Goal: Task Accomplishment & Management: Use online tool/utility

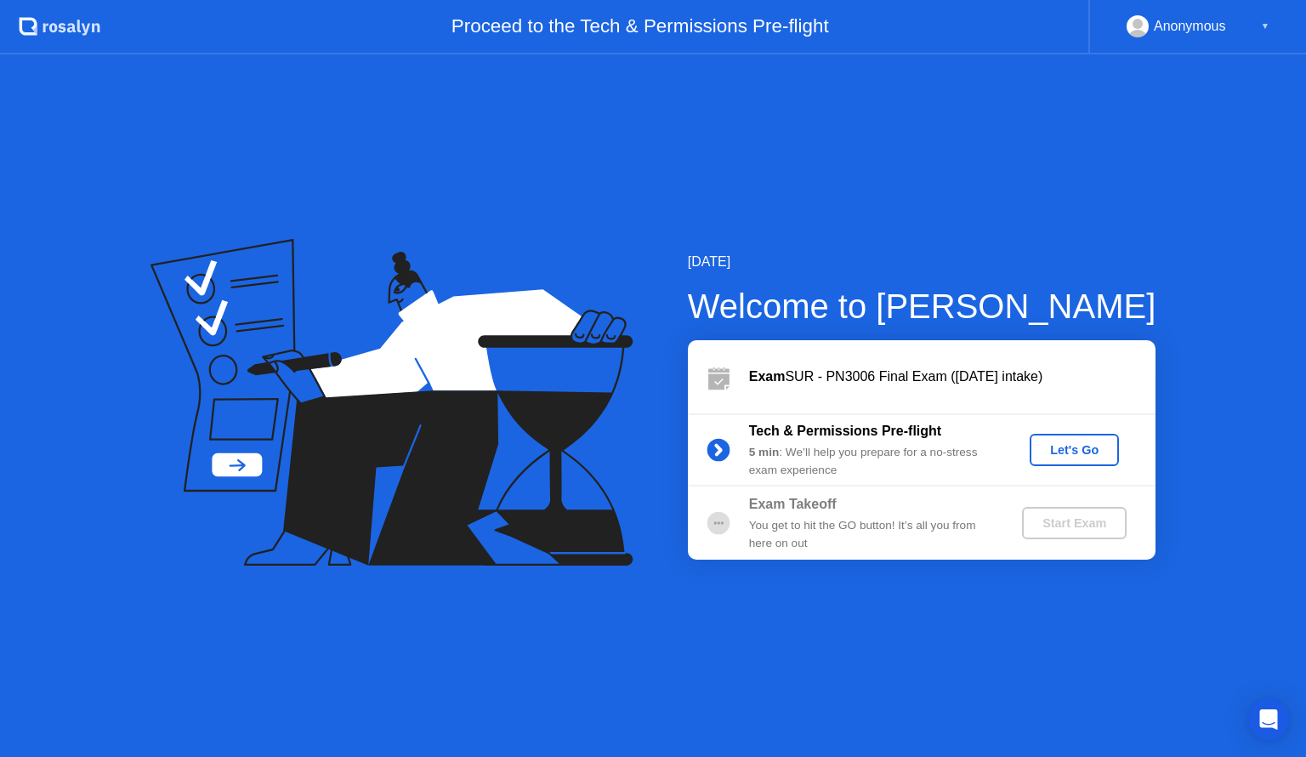
click at [1042, 455] on div "Let's Go" at bounding box center [1075, 450] width 76 height 14
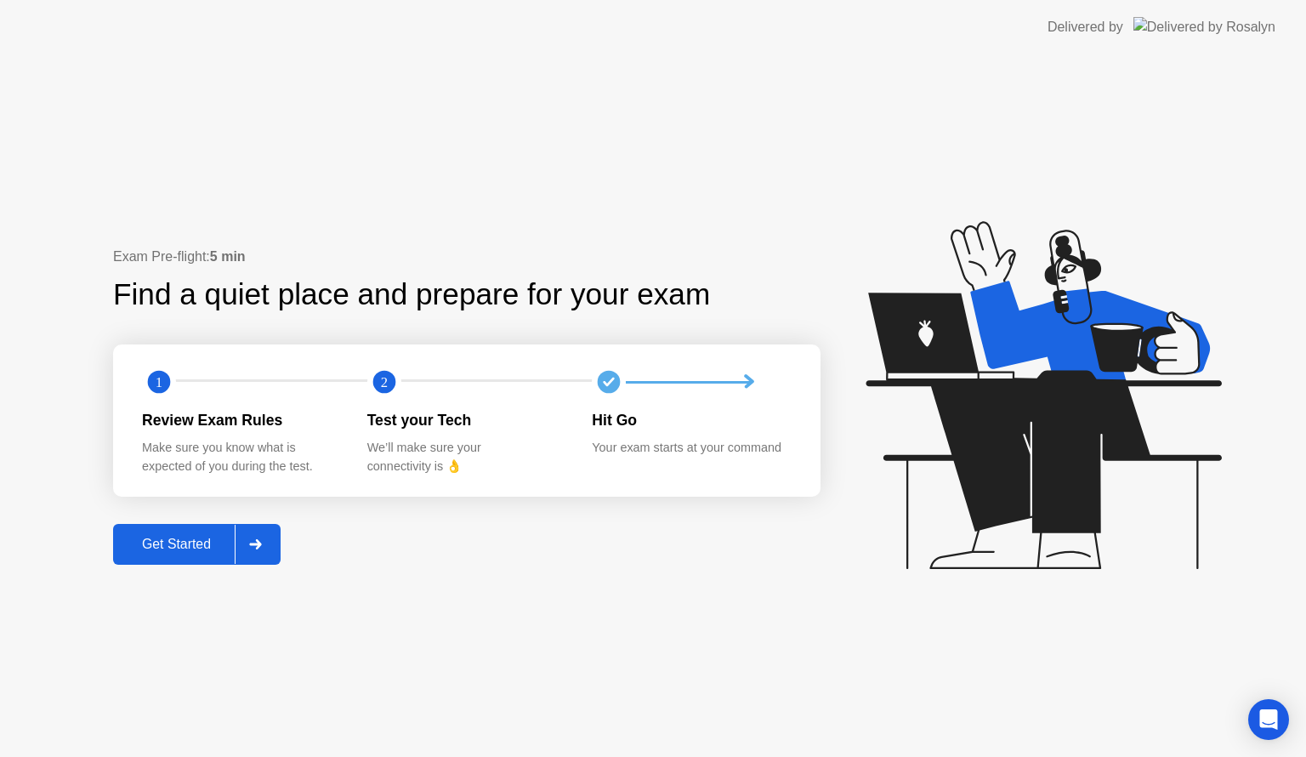
click at [205, 530] on button "Get Started" at bounding box center [197, 544] width 168 height 41
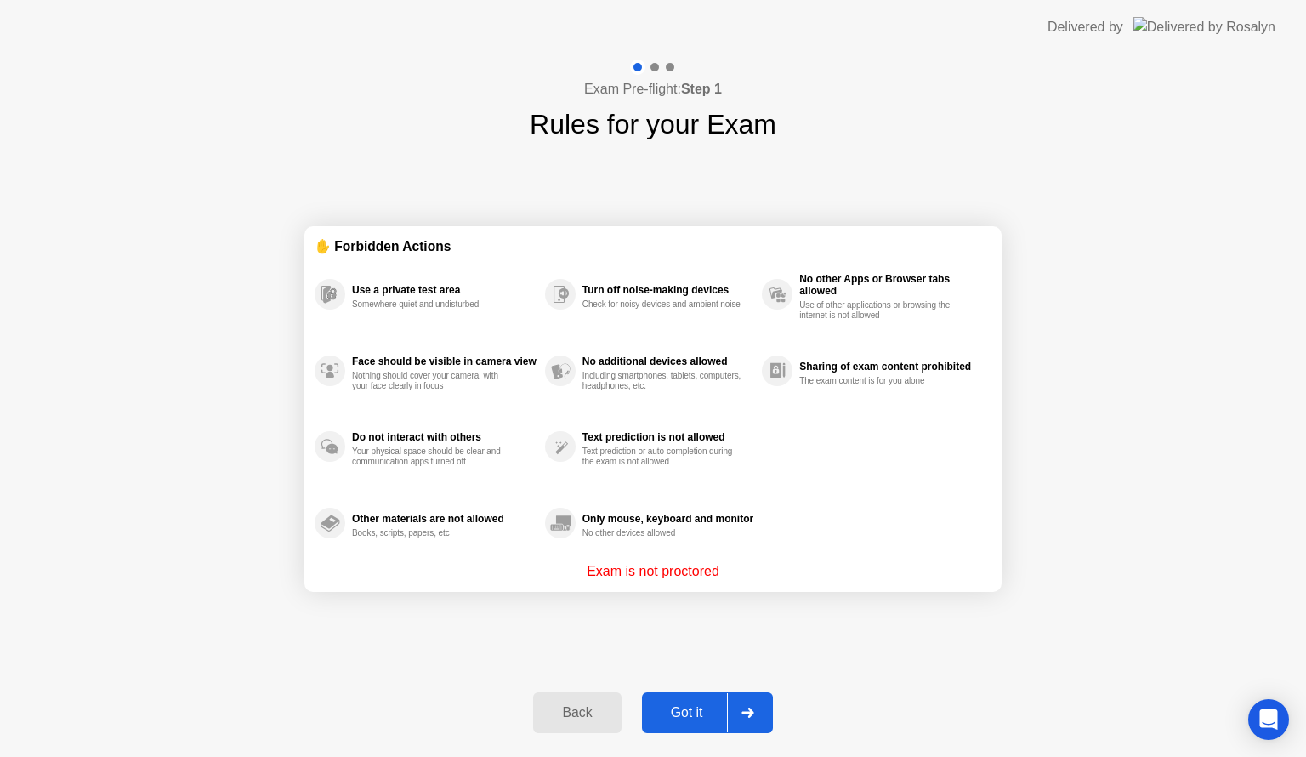
click at [674, 722] on button "Got it" at bounding box center [707, 712] width 131 height 41
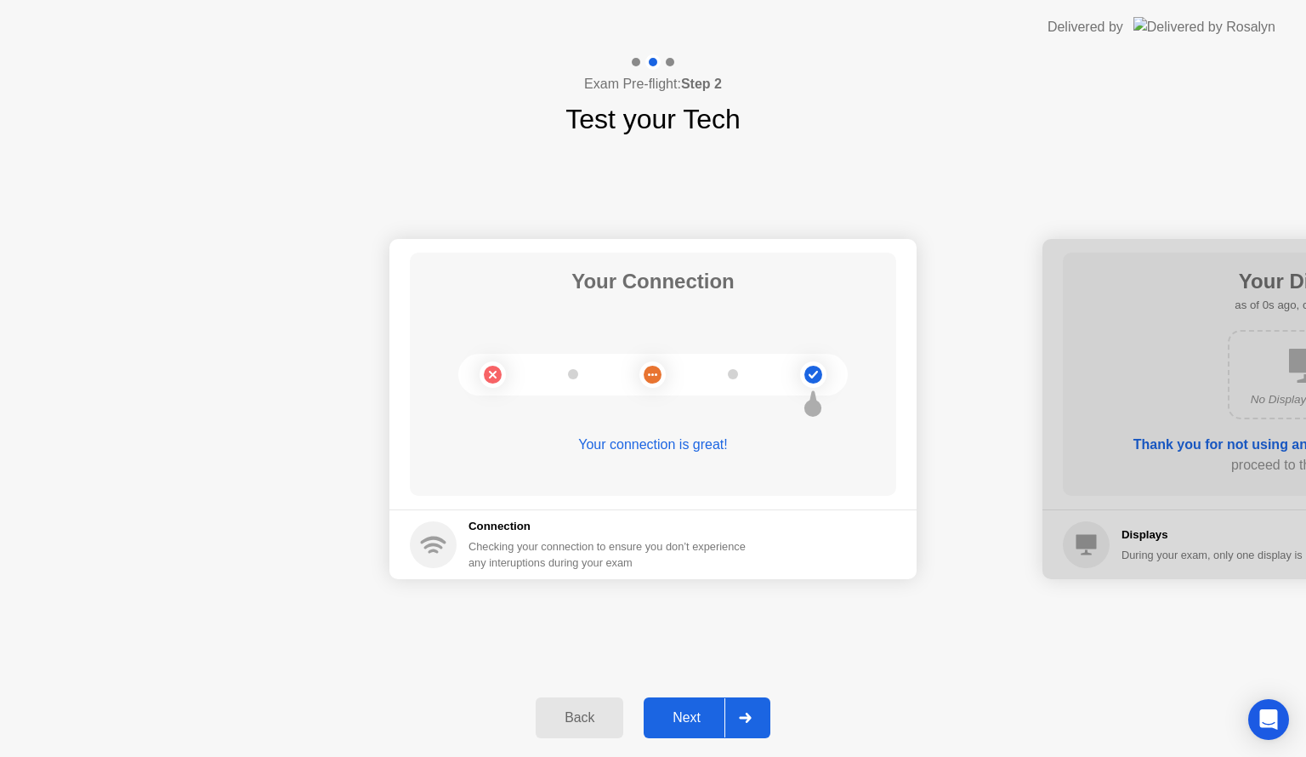
click at [692, 712] on div "Next" at bounding box center [687, 717] width 76 height 15
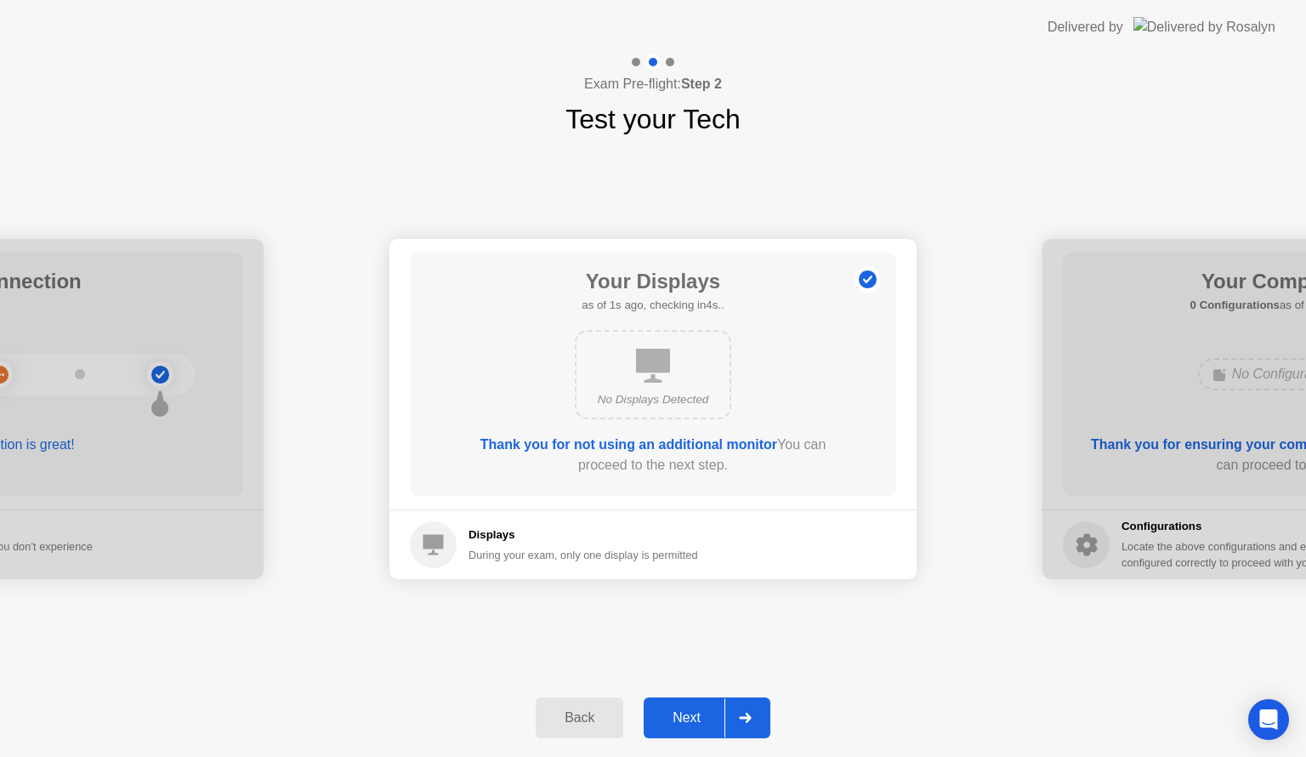
click at [692, 712] on div "Next" at bounding box center [687, 717] width 76 height 15
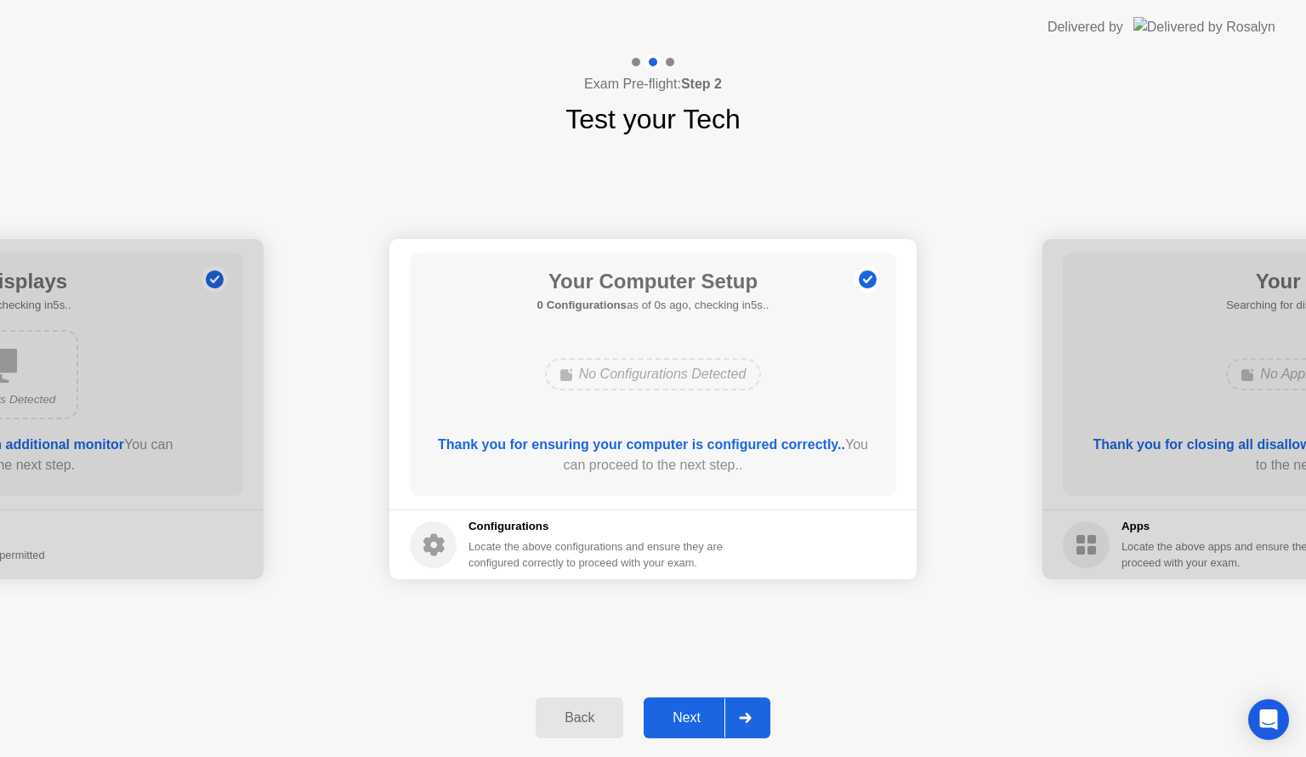
click at [692, 712] on div "Next" at bounding box center [687, 717] width 76 height 15
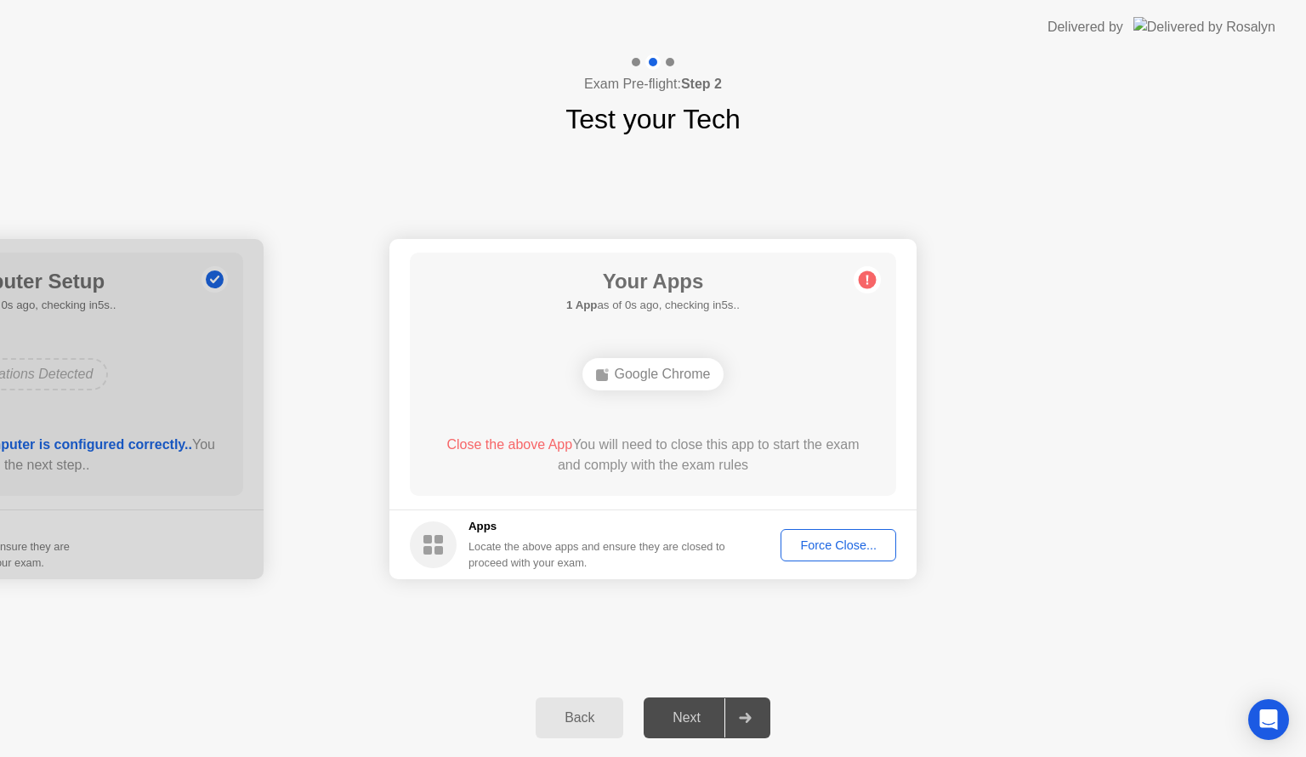
click at [692, 712] on div "Next" at bounding box center [687, 717] width 76 height 15
click at [840, 538] on div "Force Close..." at bounding box center [839, 545] width 104 height 14
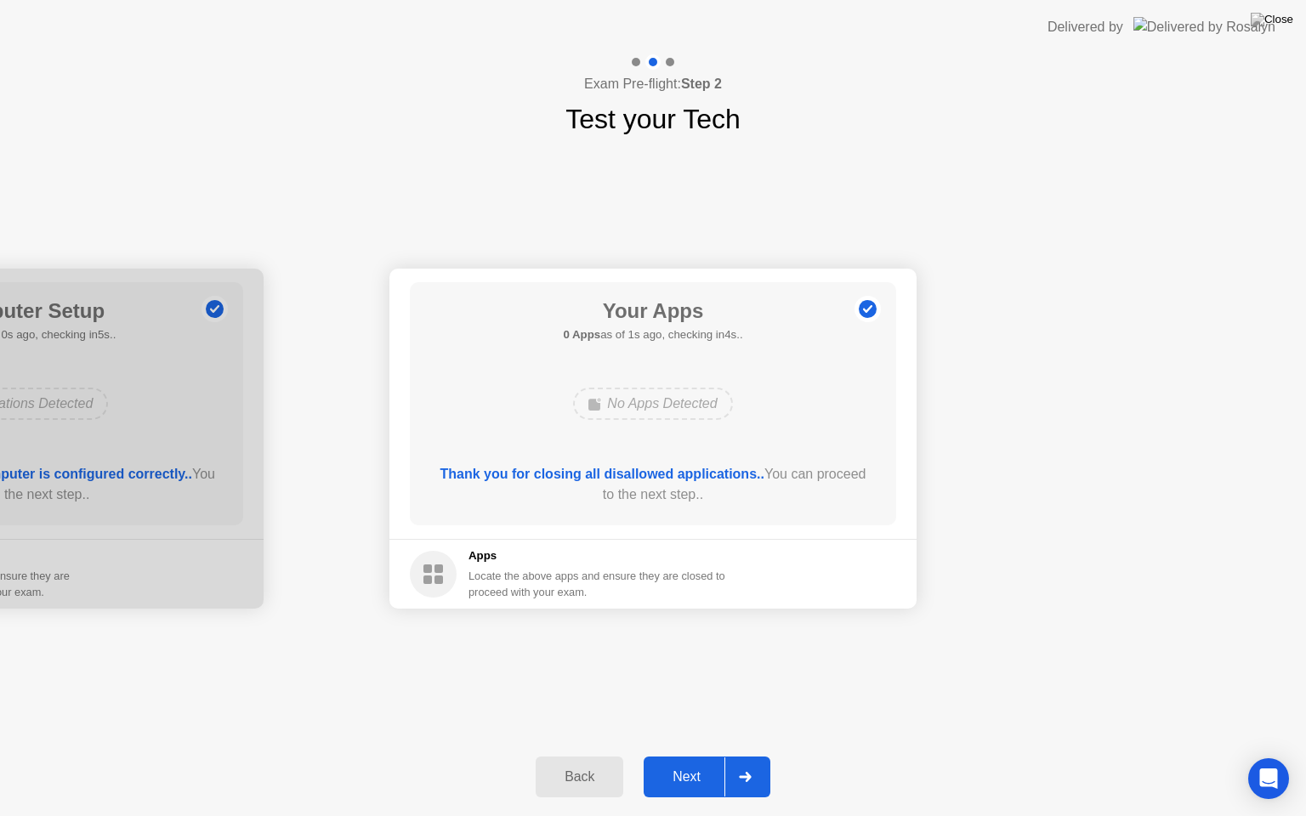
click at [677, 756] on div "Next" at bounding box center [687, 777] width 76 height 15
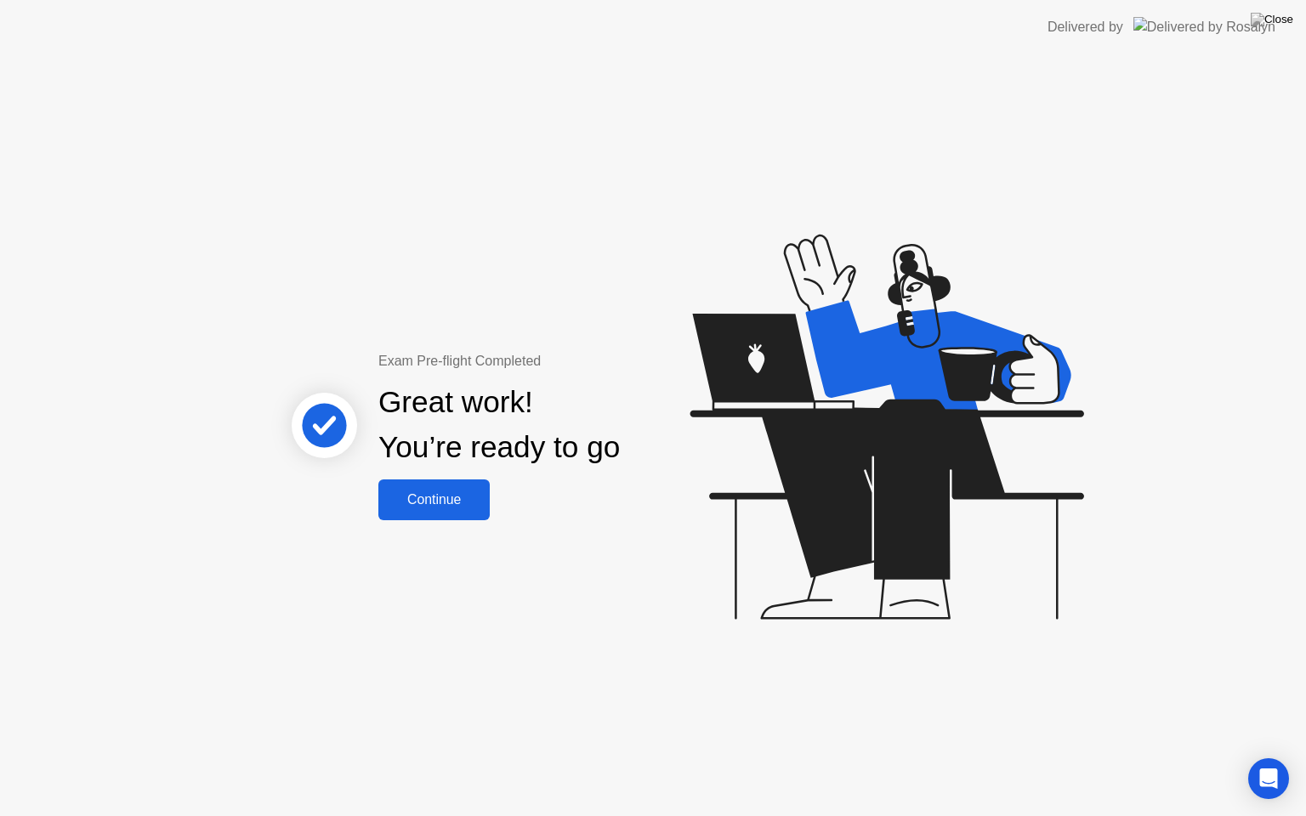
click at [485, 501] on div "Continue" at bounding box center [433, 499] width 101 height 15
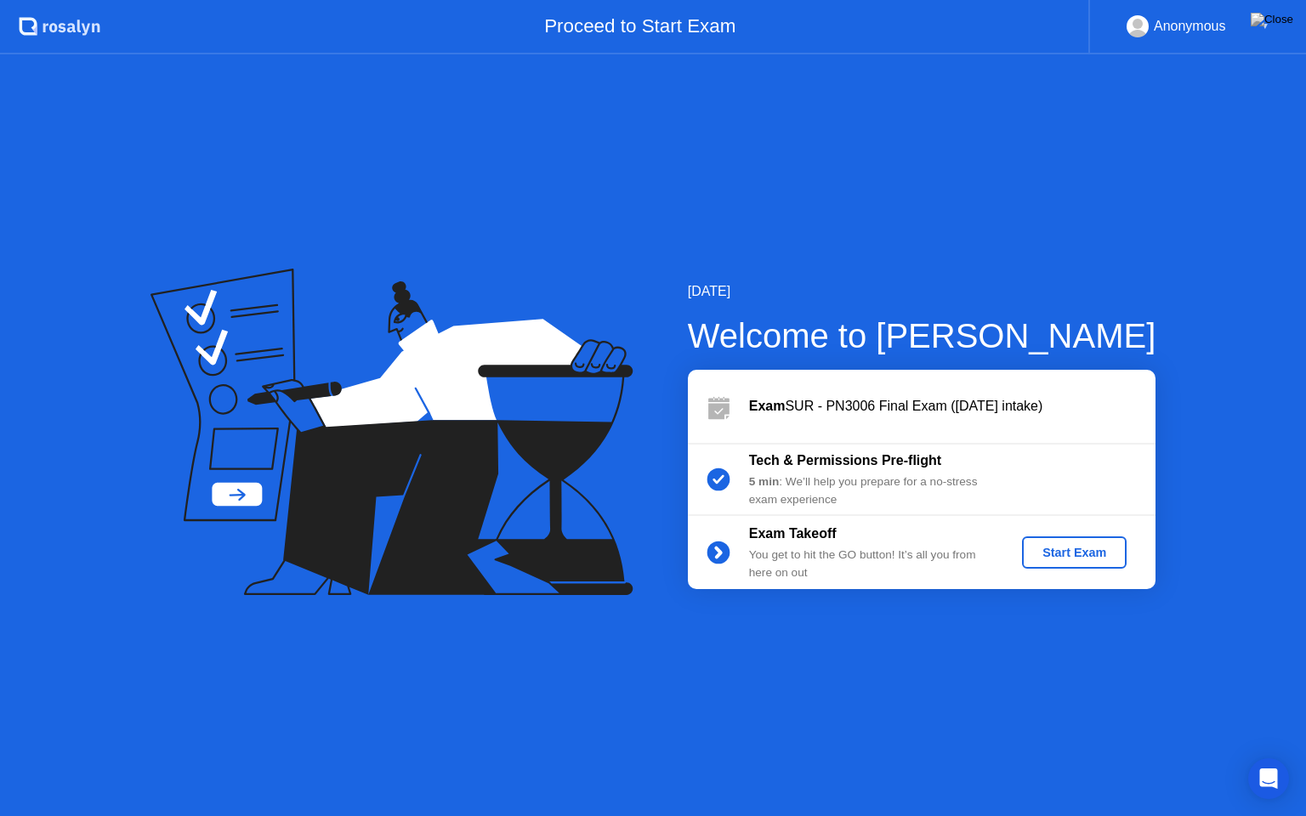
click at [1050, 540] on button "Start Exam" at bounding box center [1074, 553] width 105 height 32
